Goal: Entertainment & Leisure: Consume media (video, audio)

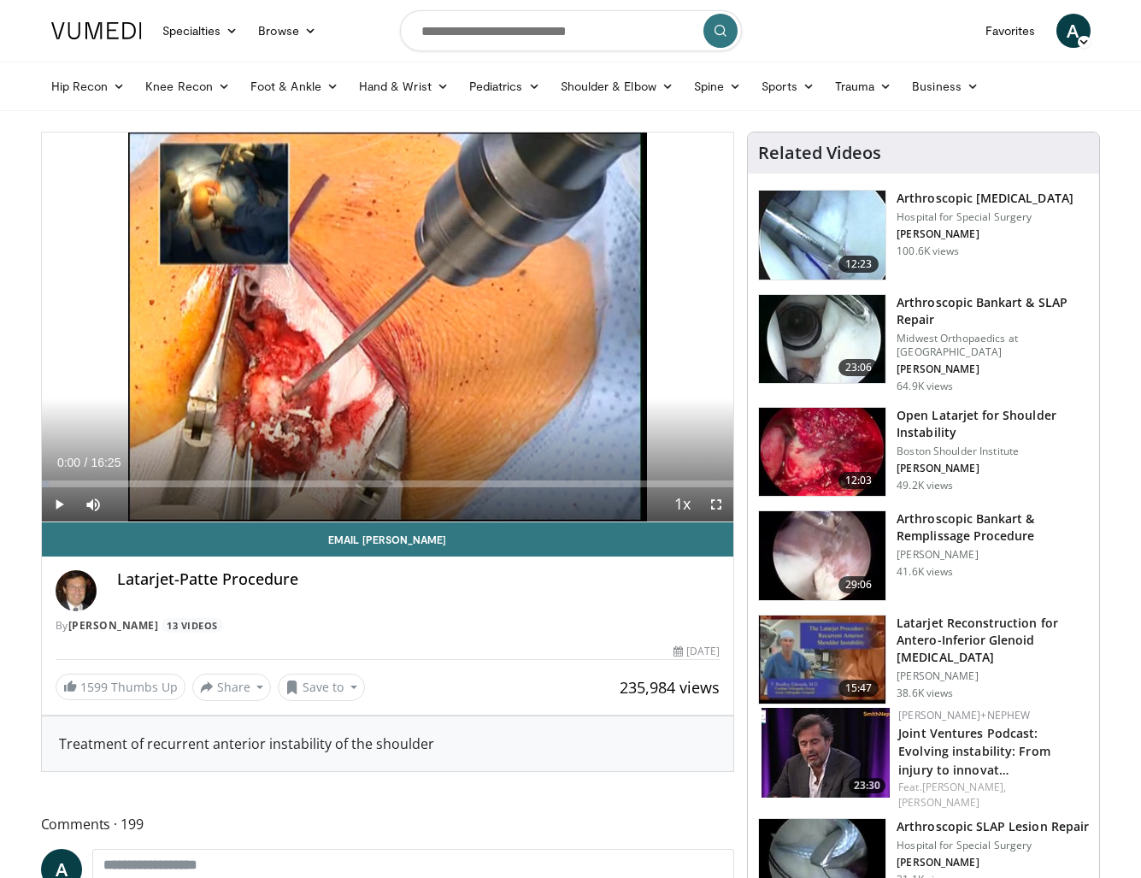
click at [62, 498] on span "Video Player" at bounding box center [59, 504] width 34 height 34
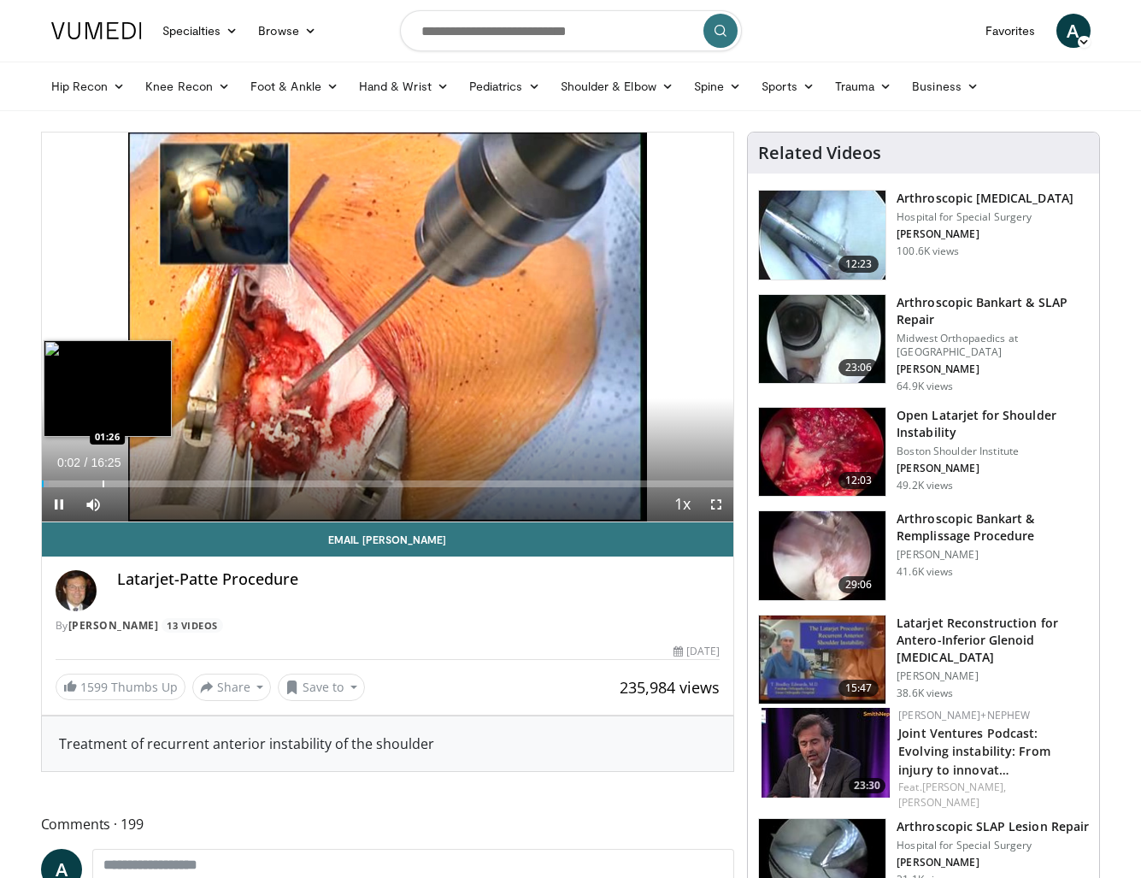
click at [103, 482] on div "Progress Bar" at bounding box center [104, 483] width 2 height 7
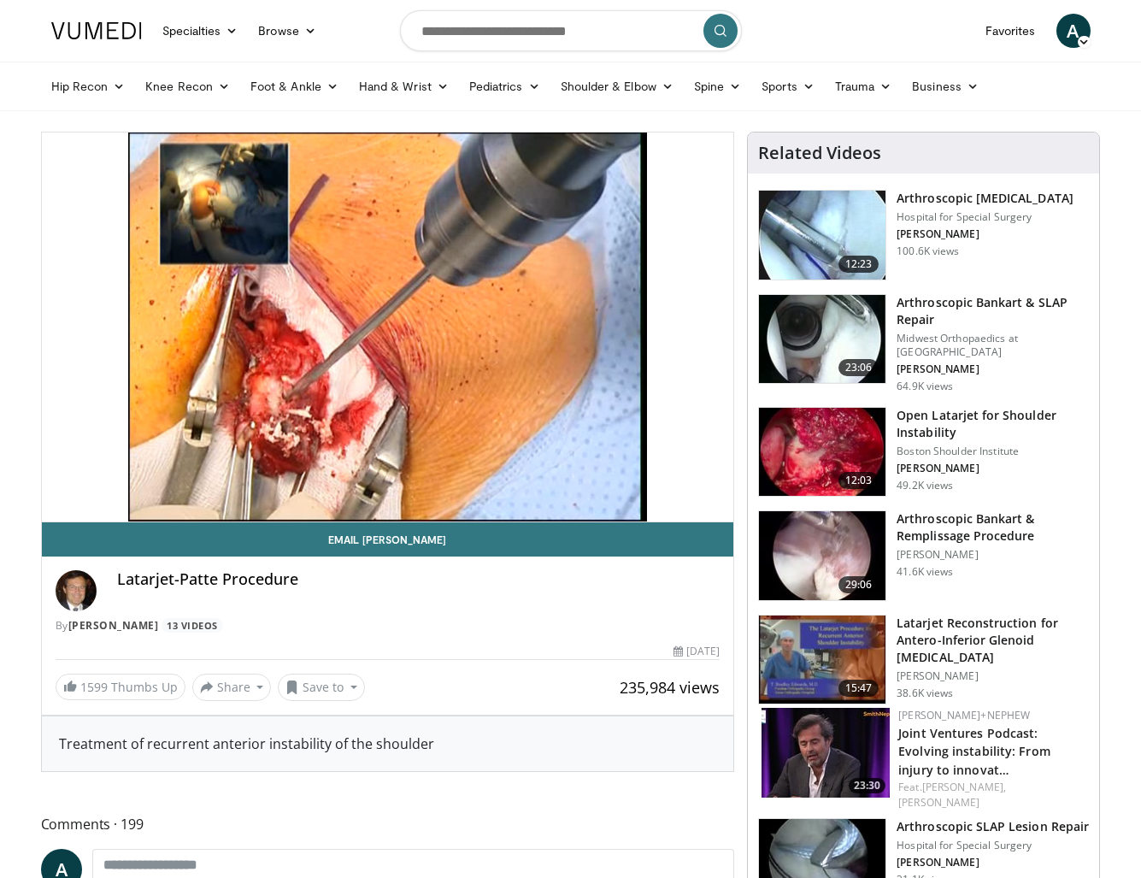
click at [102, 482] on div "10 seconds Tap to unmute" at bounding box center [388, 326] width 692 height 389
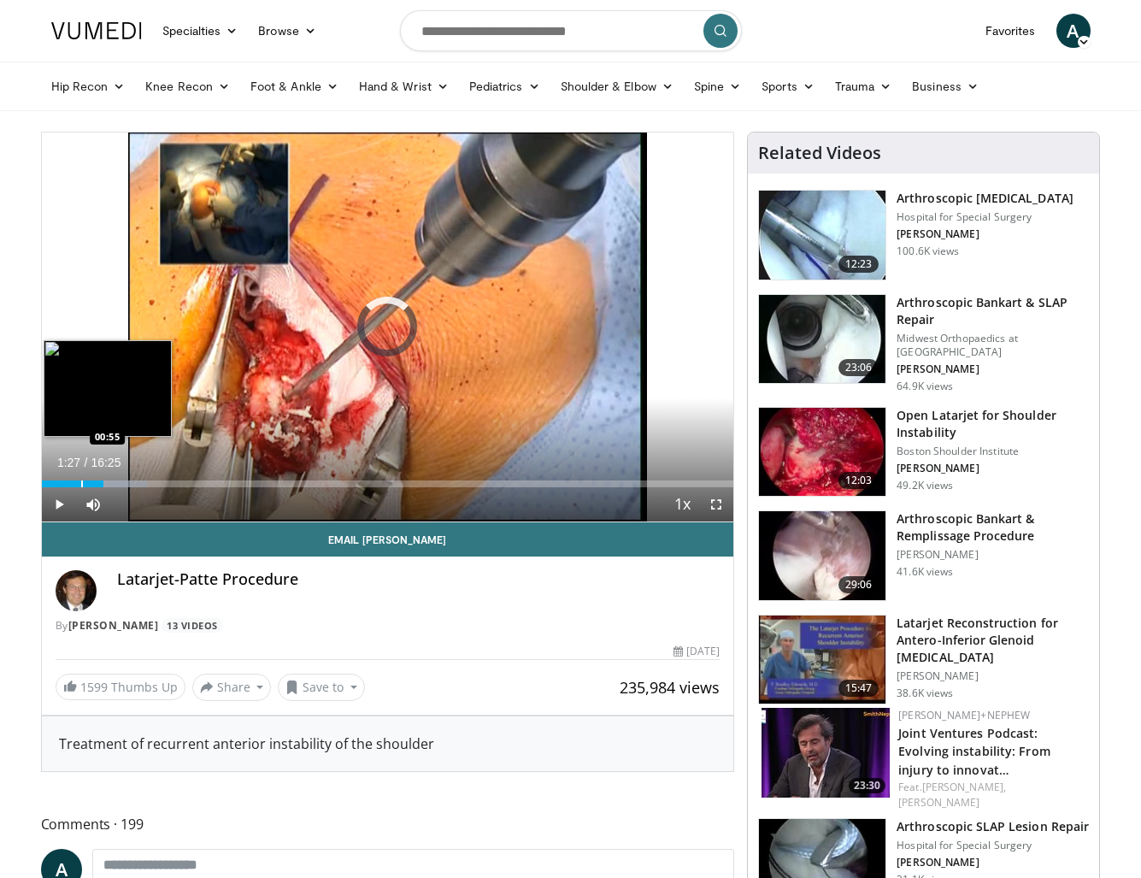
click at [79, 486] on div "01:27" at bounding box center [73, 483] width 62 height 7
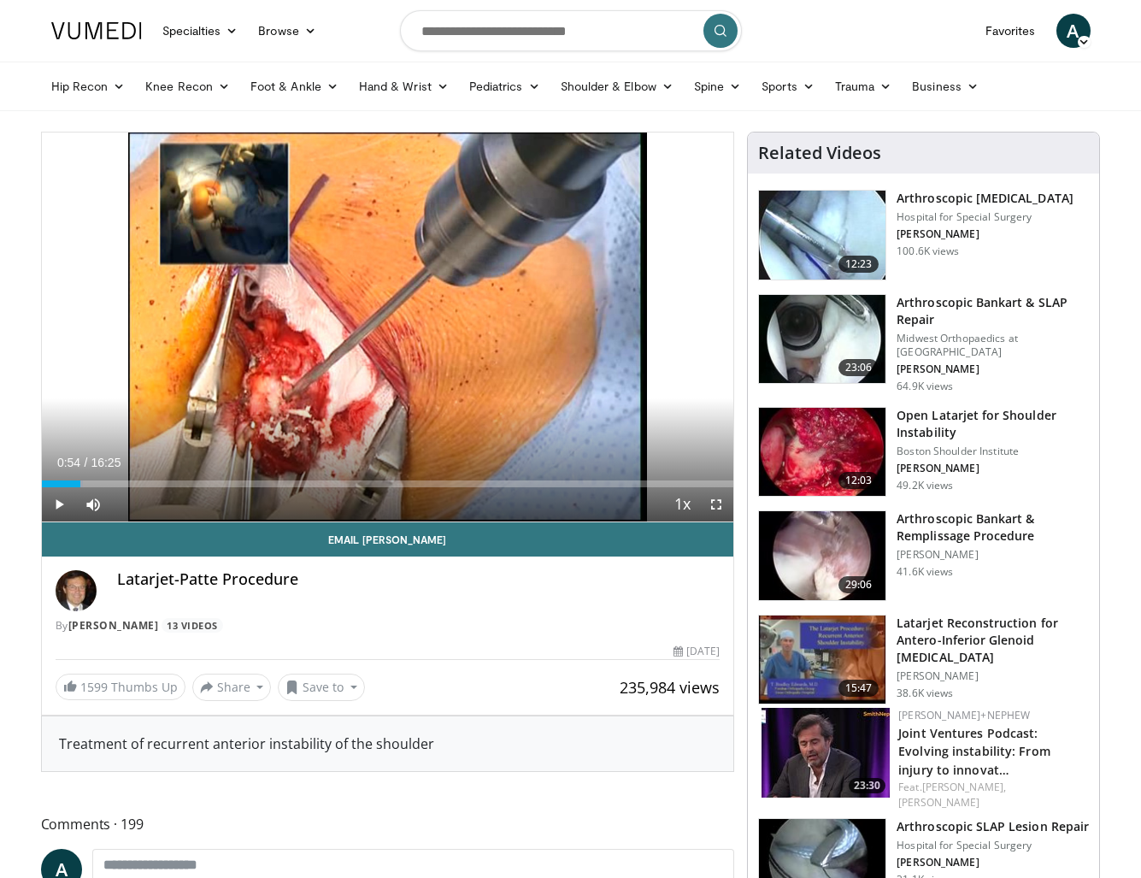
click at [62, 502] on span "Video Player" at bounding box center [59, 504] width 34 height 34
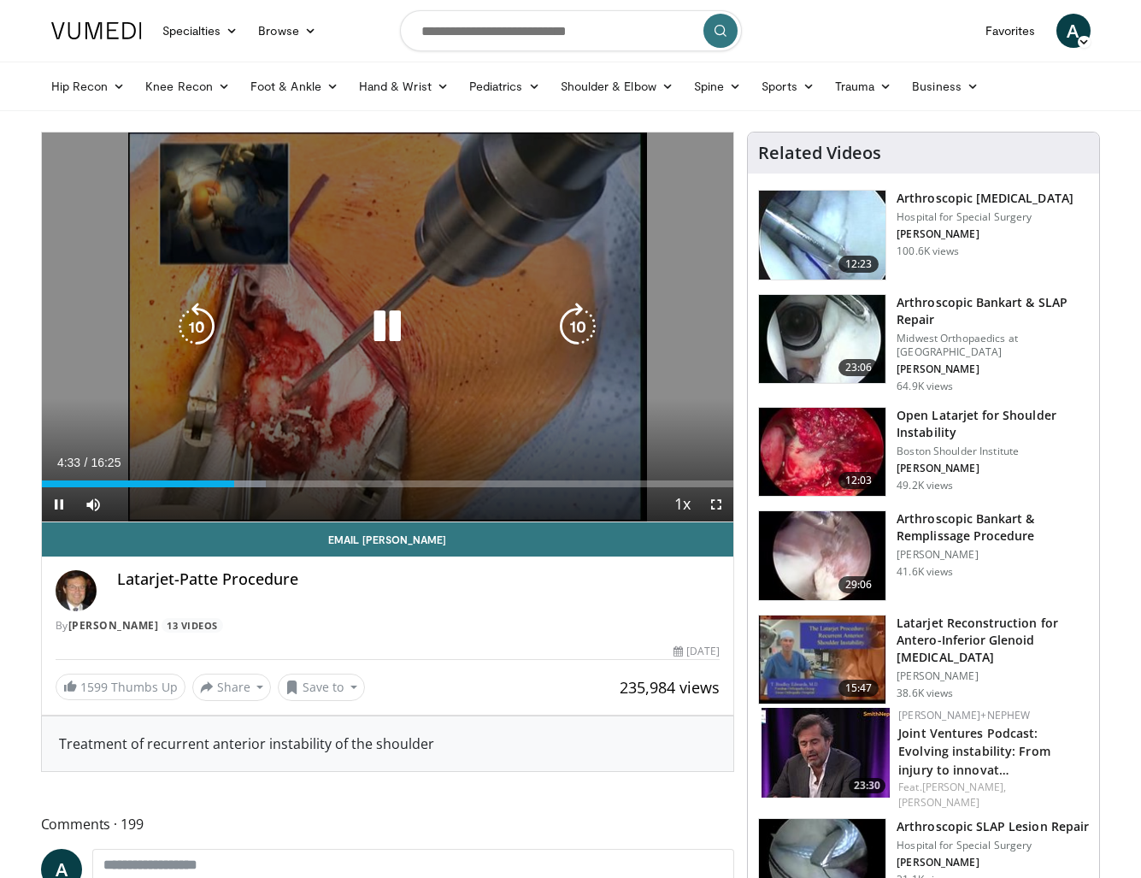
click at [392, 338] on icon "Video Player" at bounding box center [387, 327] width 48 height 48
